Goal: Task Accomplishment & Management: Manage account settings

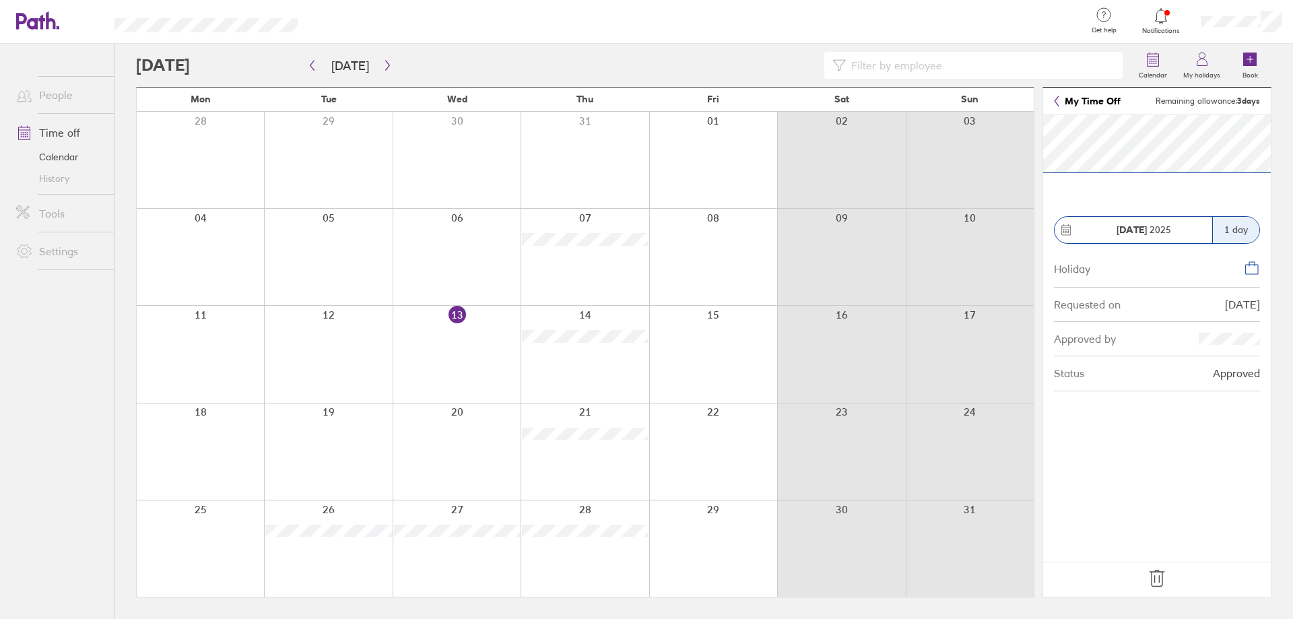
click at [1157, 578] on icon at bounding box center [1157, 579] width 22 height 22
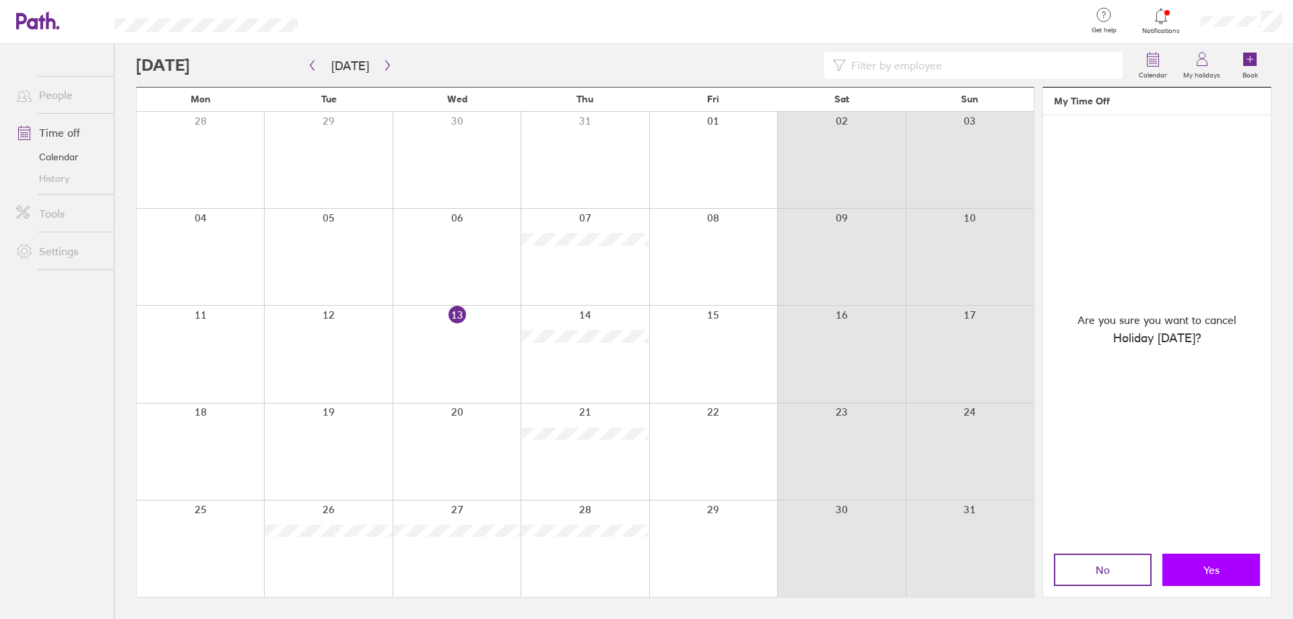
click at [1242, 561] on button "Yes" at bounding box center [1212, 570] width 98 height 32
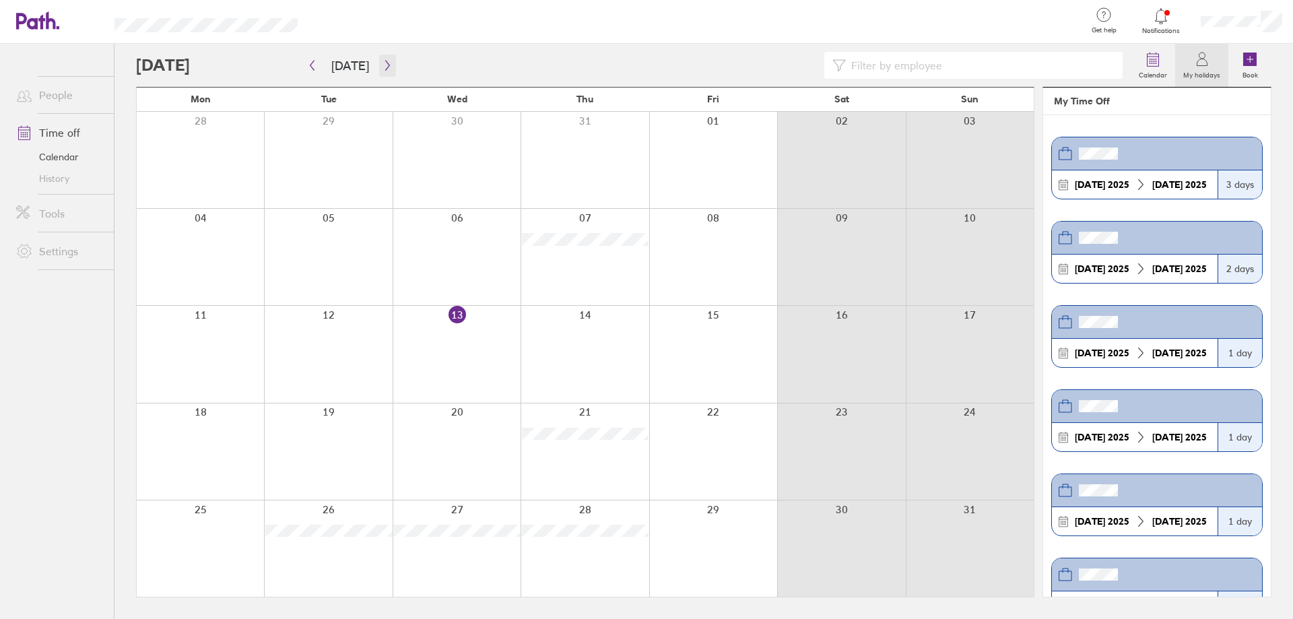
click at [389, 68] on button "button" at bounding box center [387, 66] width 17 height 22
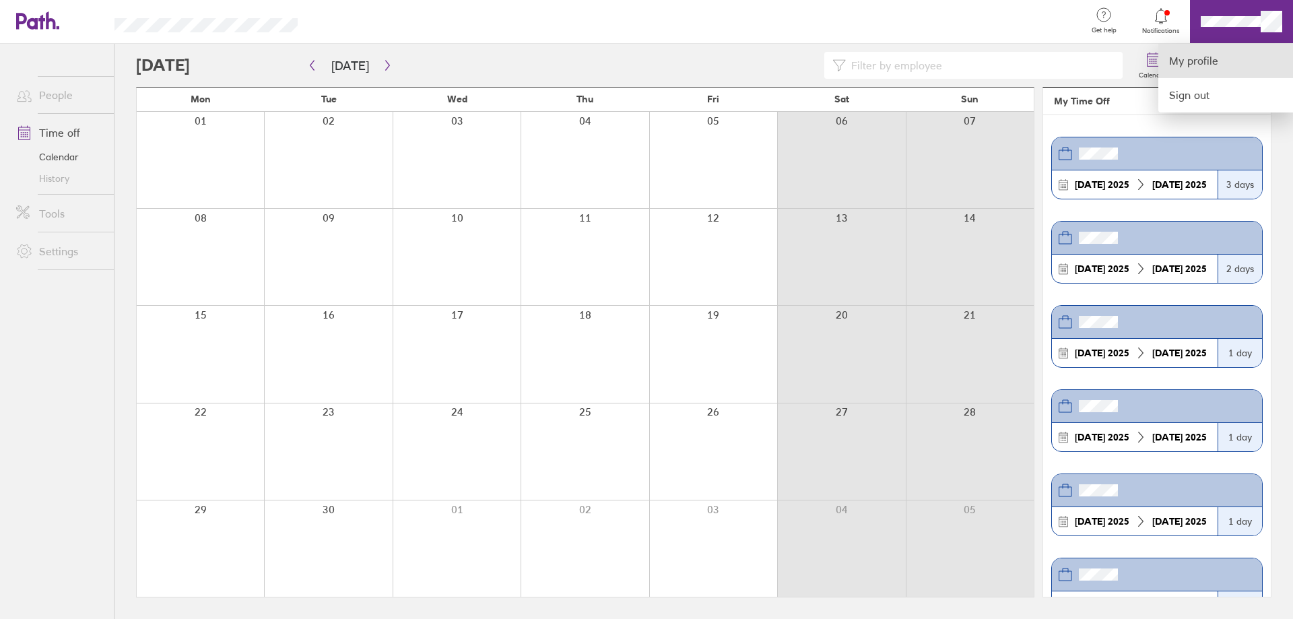
click at [1210, 52] on link "My profile" at bounding box center [1226, 61] width 135 height 34
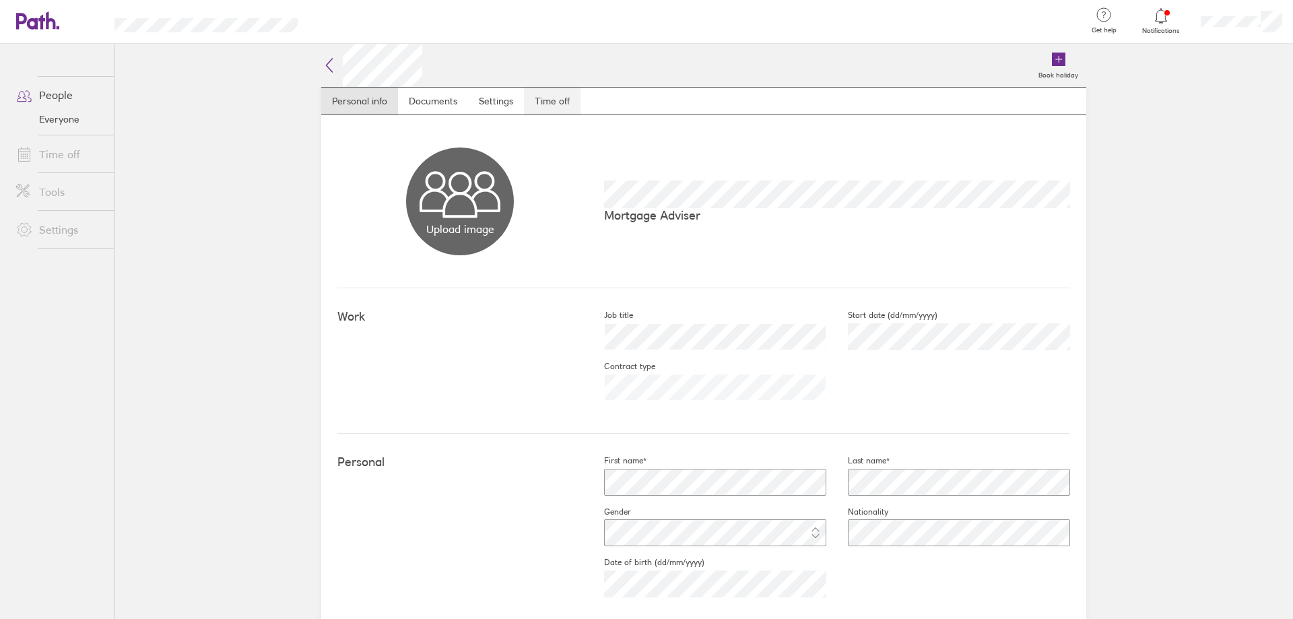
click at [546, 102] on link "Time off" at bounding box center [552, 101] width 57 height 27
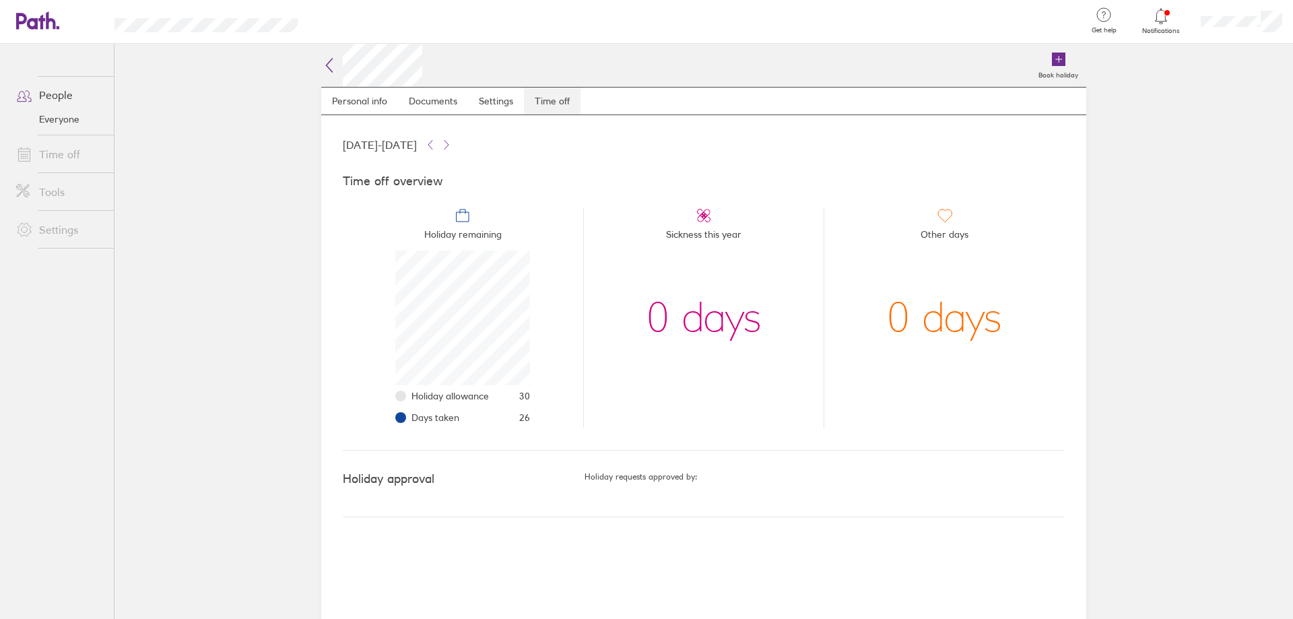
scroll to position [135, 135]
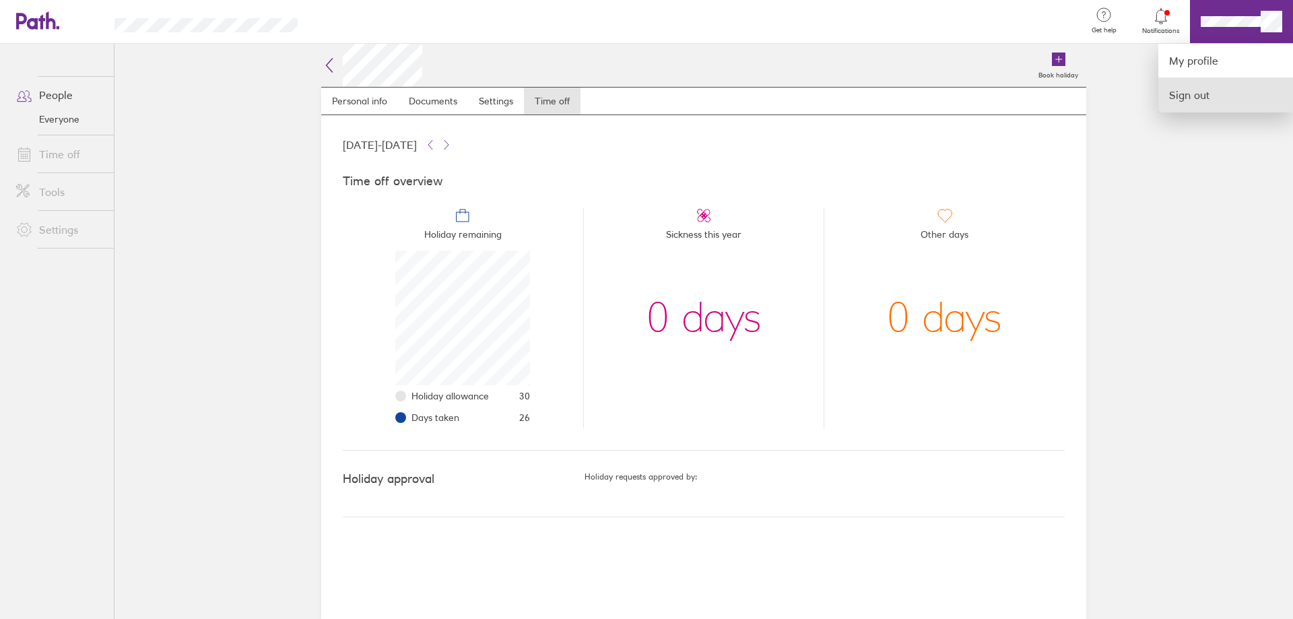
click at [1192, 90] on link "Sign out" at bounding box center [1226, 95] width 135 height 34
